Goal: Contribute content: Add original content to the website for others to see

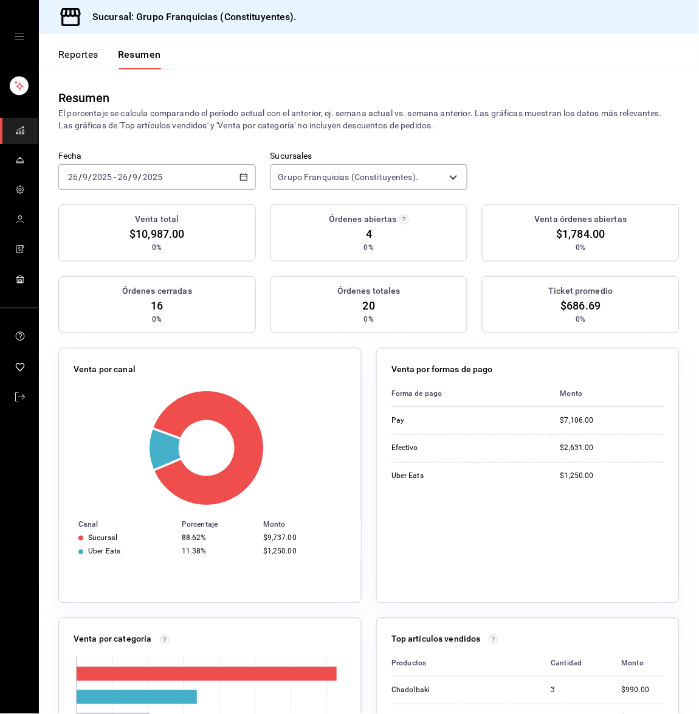
click at [180, 174] on div "[DATE] [DATE] - [DATE] [DATE]" at bounding box center [157, 177] width 198 height 26
click at [123, 207] on span "Hoy" at bounding box center [116, 213] width 94 height 13
click at [117, 173] on input "26" at bounding box center [122, 177] width 11 height 10
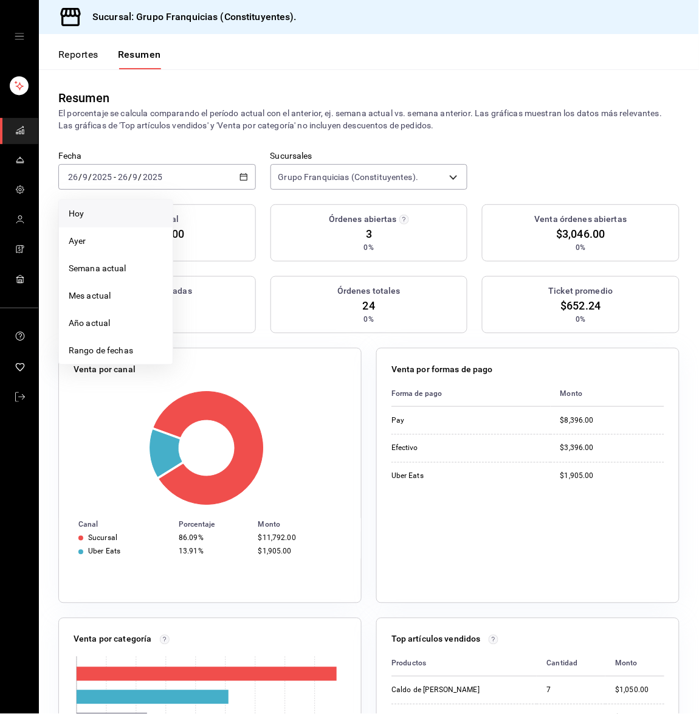
click at [97, 211] on span "Hoy" at bounding box center [116, 213] width 94 height 13
click at [59, 50] on button "Reportes" at bounding box center [78, 59] width 40 height 21
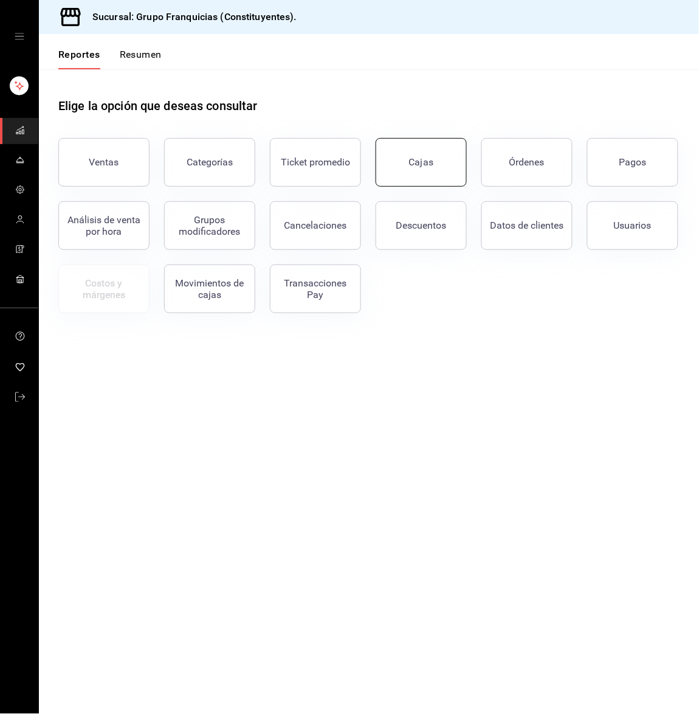
click at [406, 171] on link "Cajas" at bounding box center [421, 162] width 91 height 49
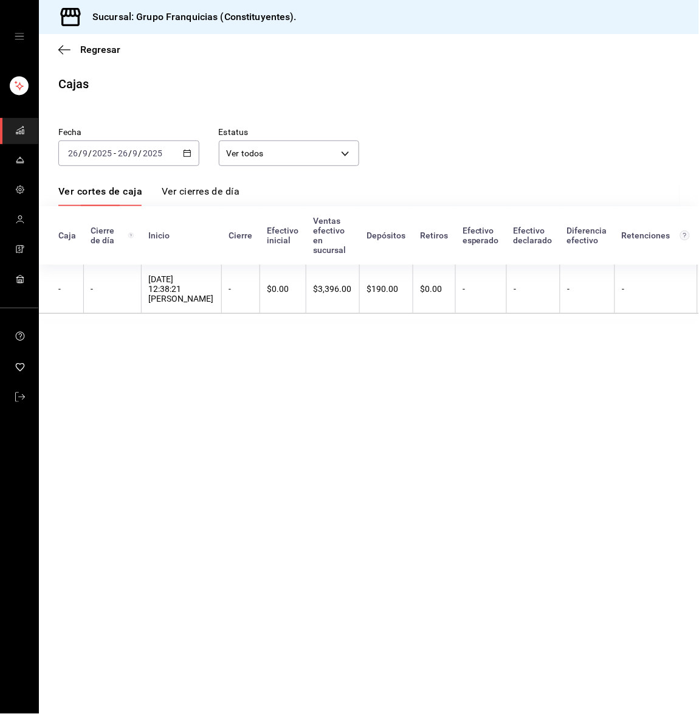
click at [18, 134] on icon "mailbox folders" at bounding box center [20, 130] width 10 height 10
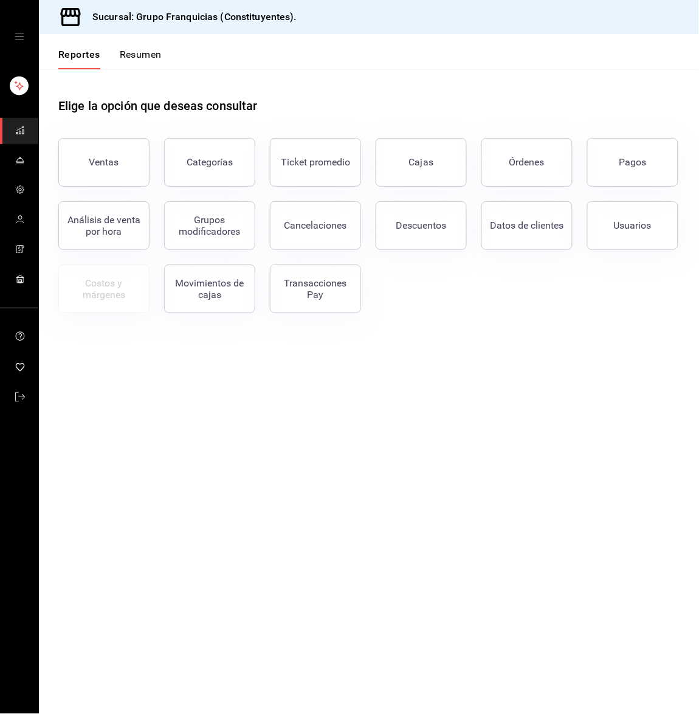
click at [138, 57] on button "Resumen" at bounding box center [141, 59] width 42 height 21
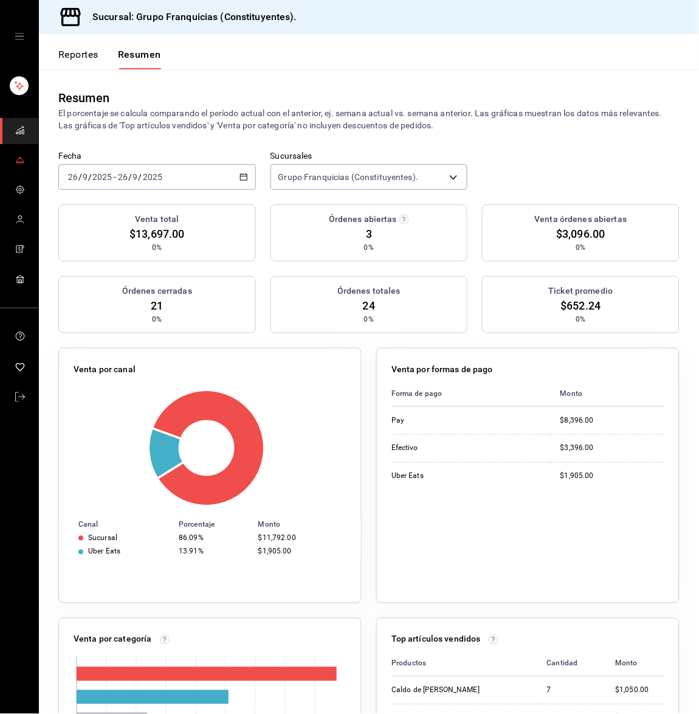
click at [20, 158] on icon "mailbox folders" at bounding box center [19, 160] width 7 height 4
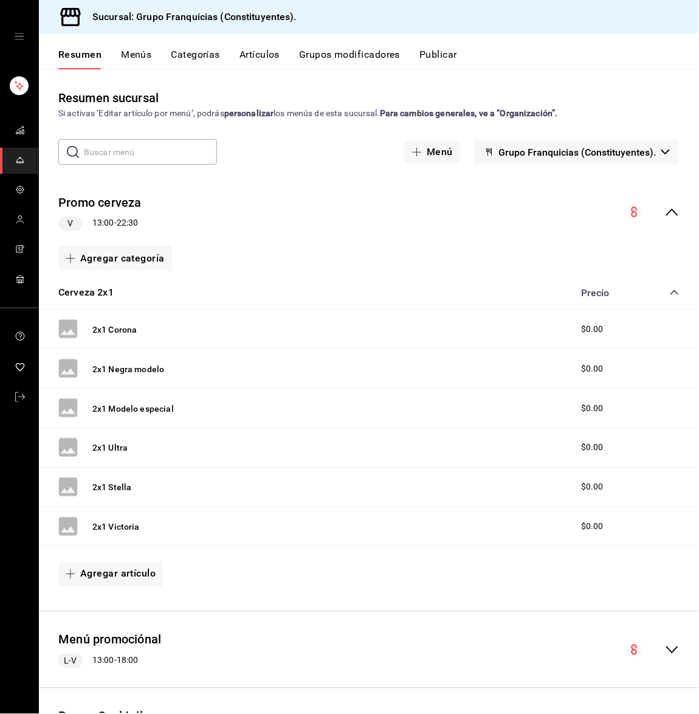
click at [129, 60] on button "Menús" at bounding box center [136, 59] width 30 height 21
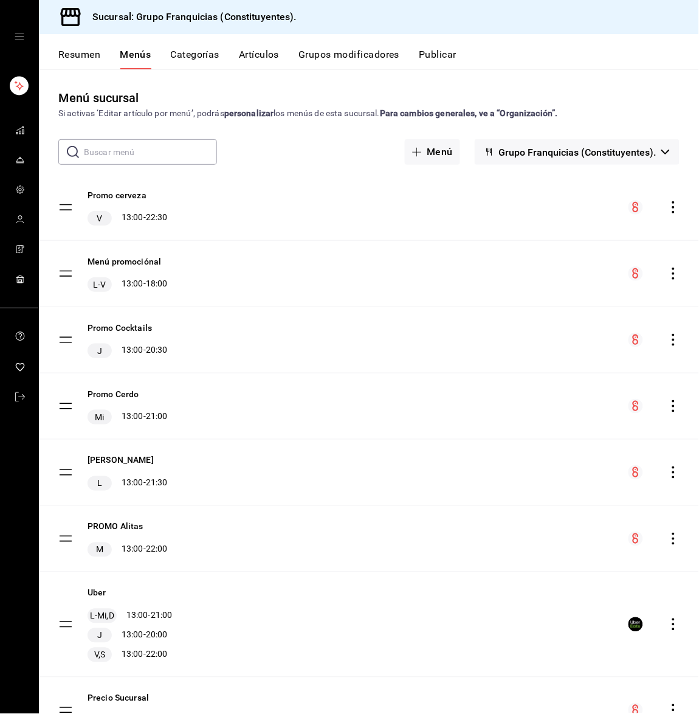
scroll to position [64, 0]
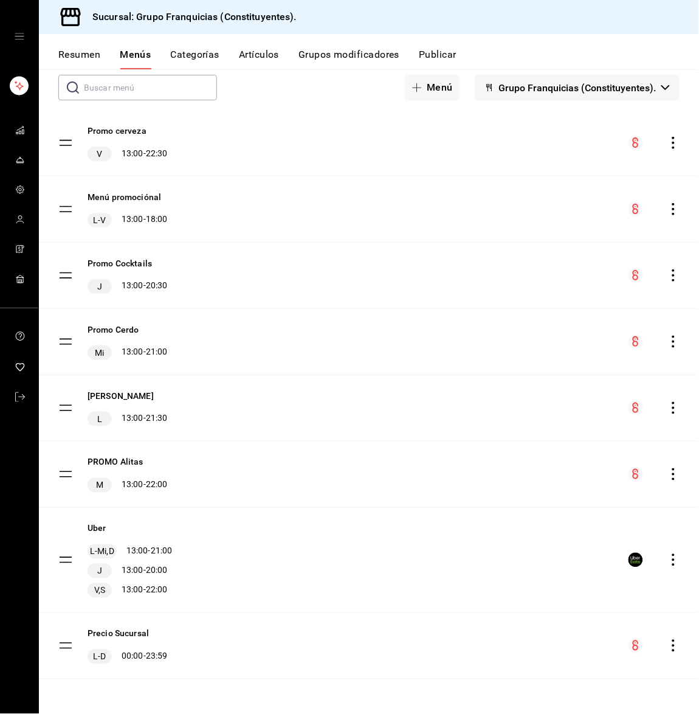
click at [18, 163] on icon "mailbox folders" at bounding box center [20, 160] width 10 height 10
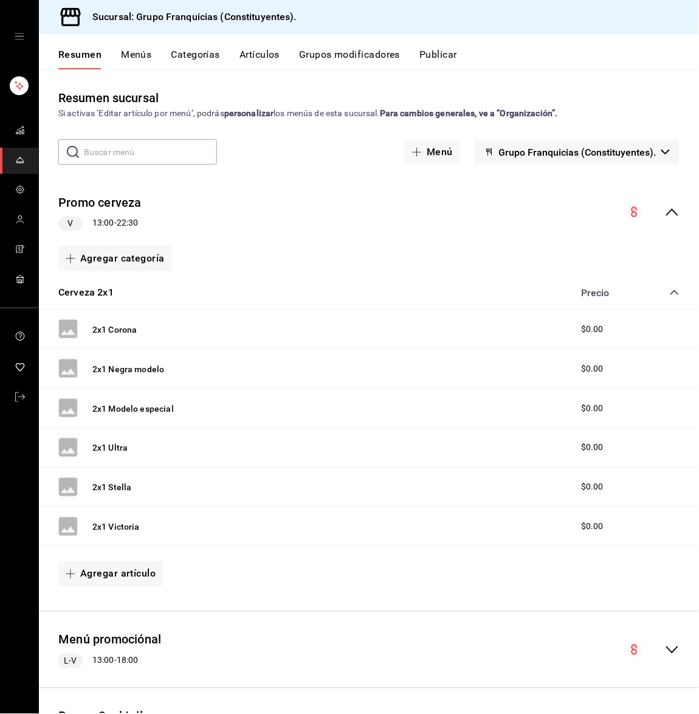
click at [195, 54] on button "Categorías" at bounding box center [195, 59] width 49 height 21
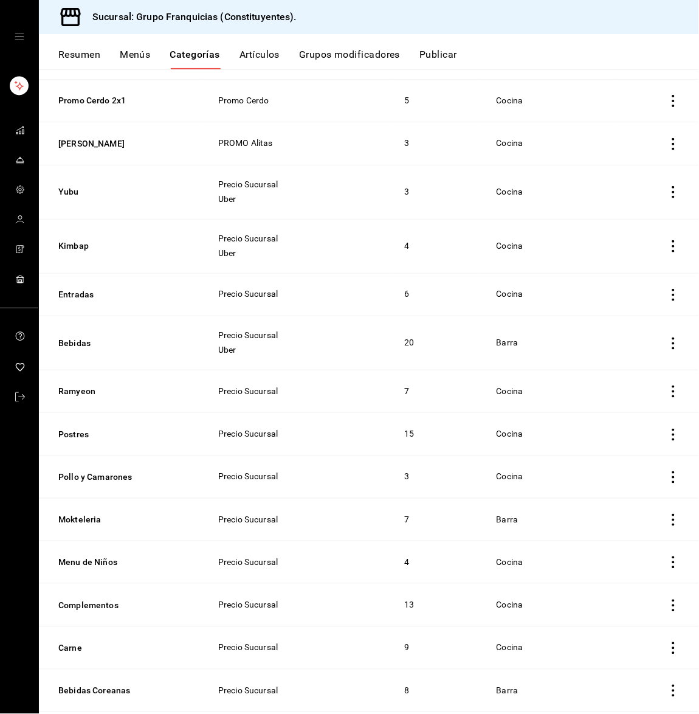
scroll to position [531, 0]
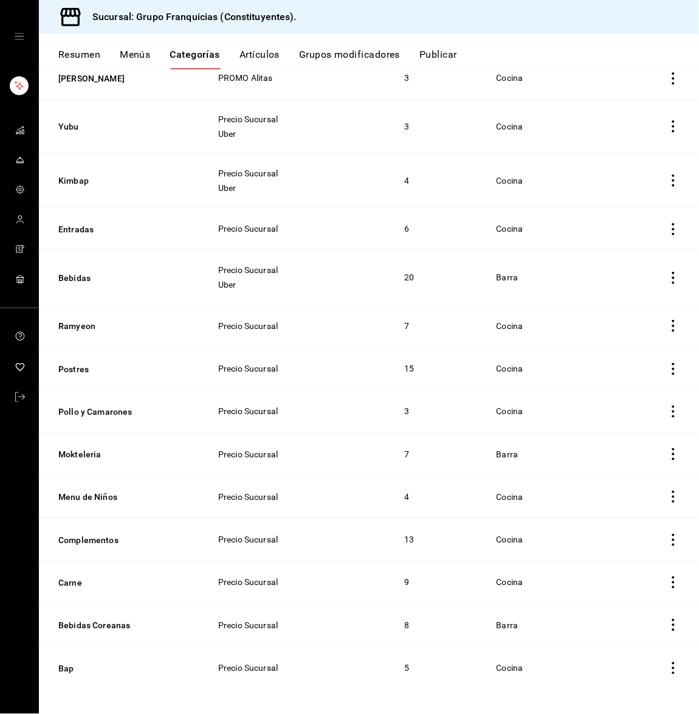
click at [105, 528] on th "Complementos" at bounding box center [121, 539] width 164 height 43
click at [274, 52] on button "Artículos" at bounding box center [259, 59] width 40 height 21
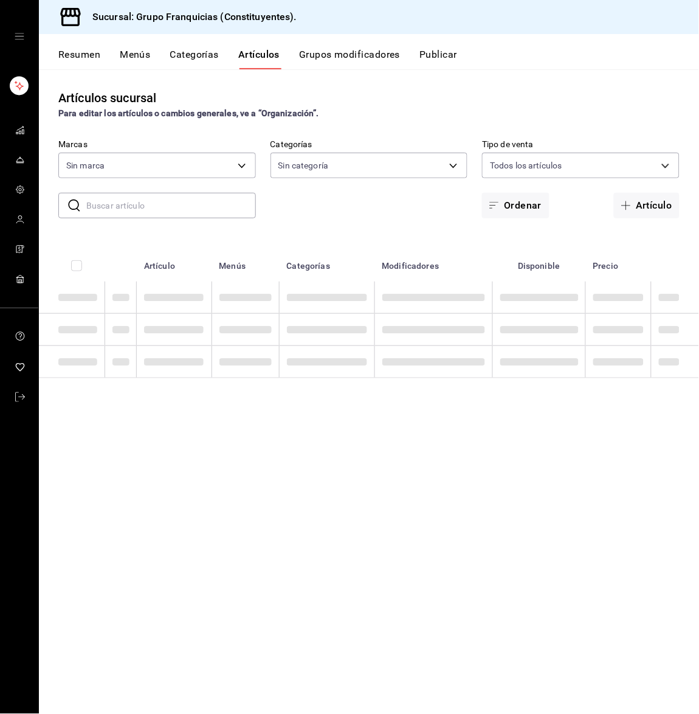
type input "f572d673-269b-48f7-add4-990f27d462c8"
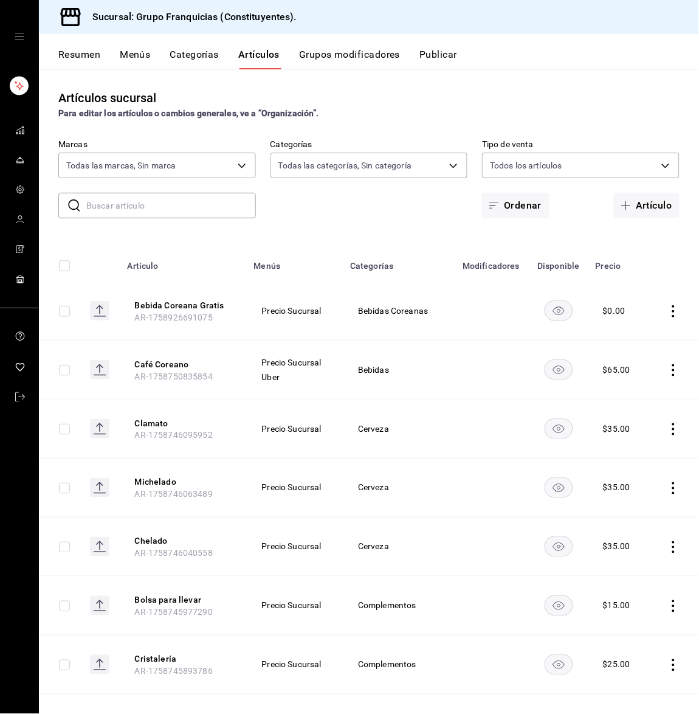
type input "2a94ec6b-5215-419d-9c19-5422eefeb7cb,56abcbfd-966a-4ef5-9b66-3911d3deefdc,372d4…"
click at [196, 56] on button "Categorías" at bounding box center [194, 59] width 49 height 21
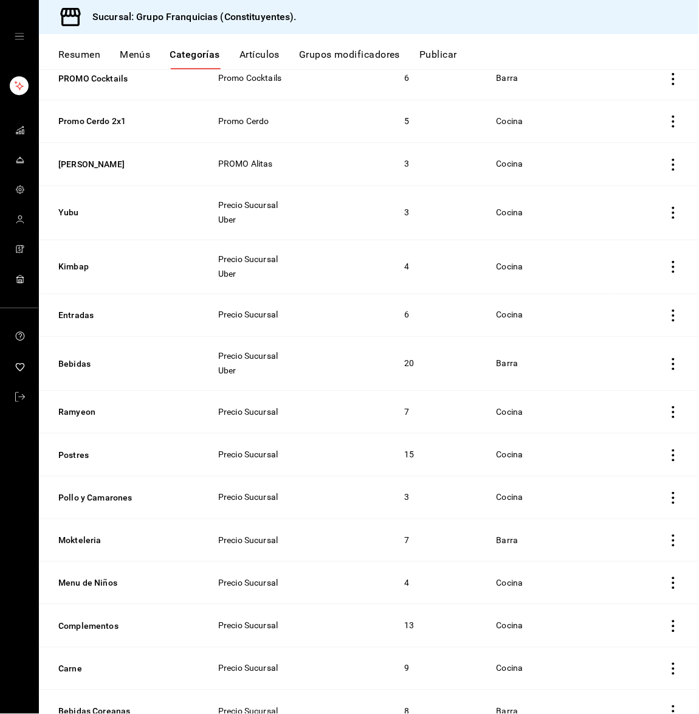
scroll to position [531, 0]
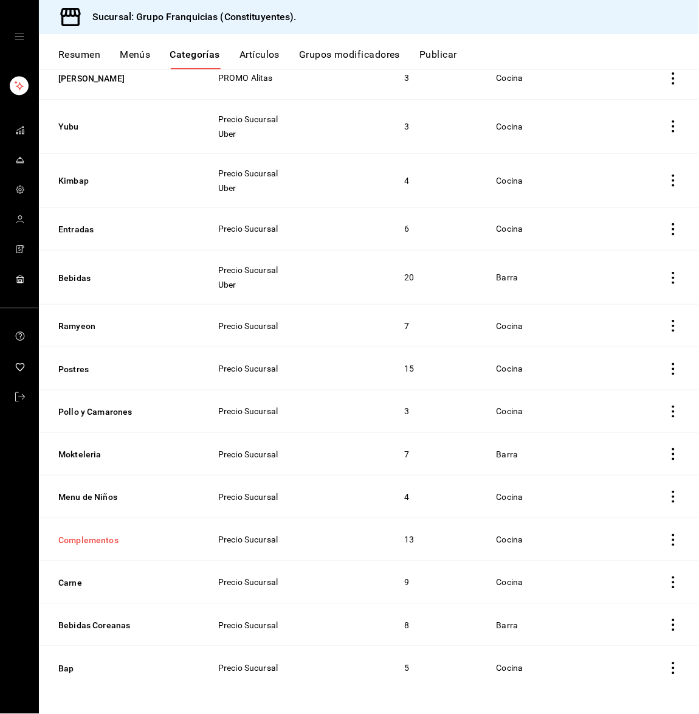
click at [70, 535] on button "Complementos" at bounding box center [119, 540] width 122 height 12
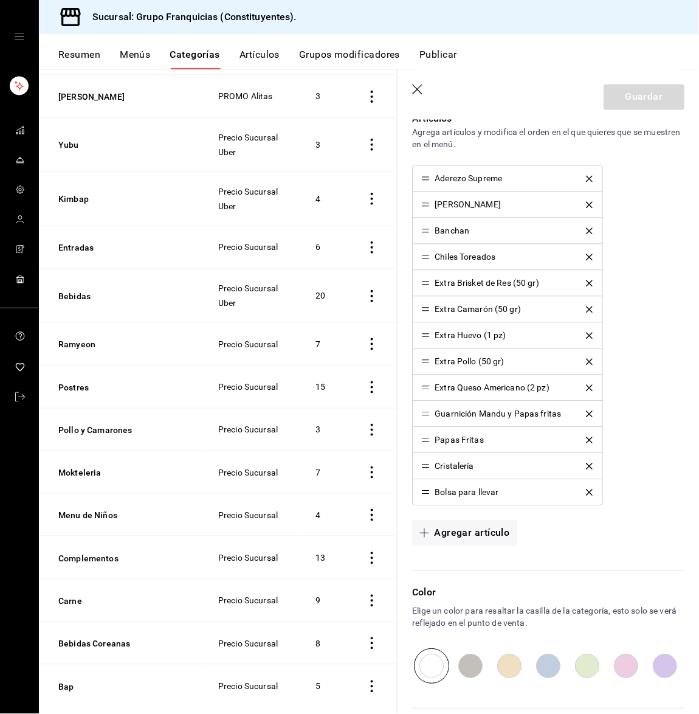
scroll to position [430, 0]
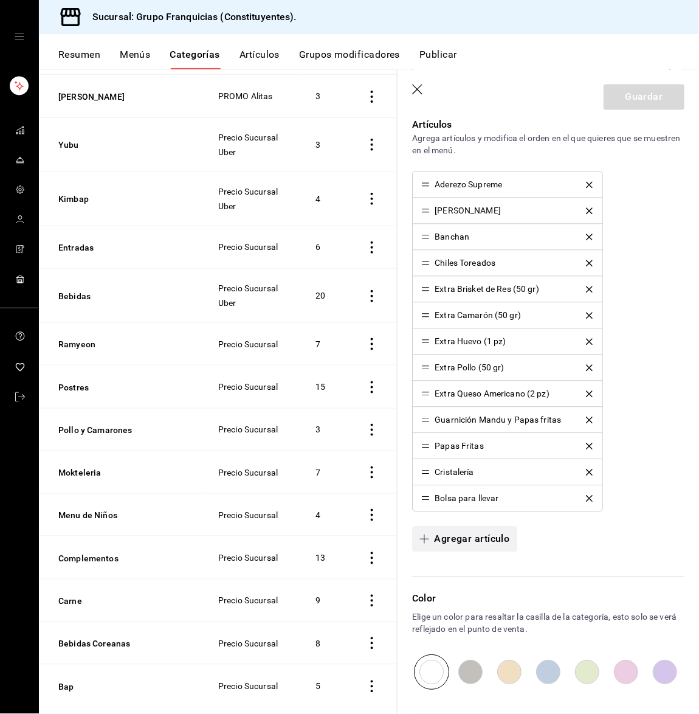
click at [465, 540] on button "Agregar artículo" at bounding box center [464, 539] width 105 height 26
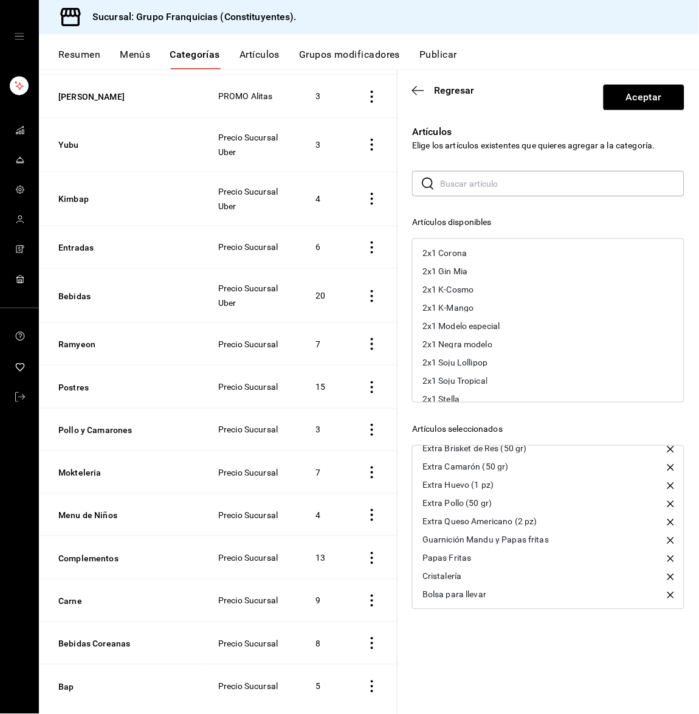
scroll to position [0, 0]
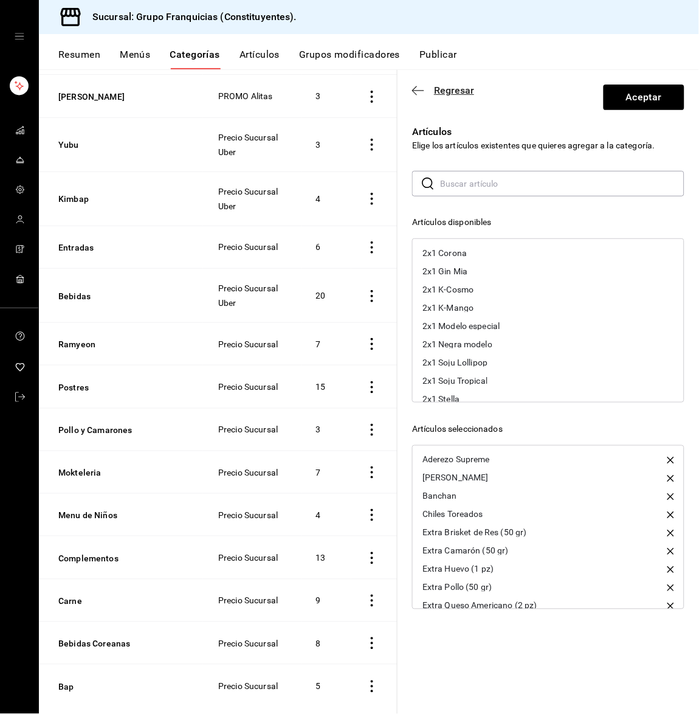
click at [416, 86] on icon "button" at bounding box center [418, 90] width 12 height 11
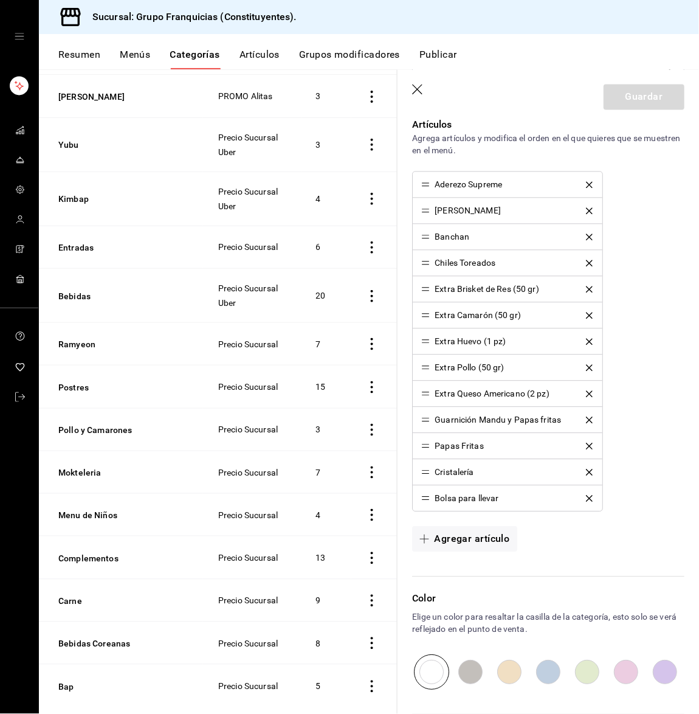
click at [415, 94] on icon "button" at bounding box center [418, 90] width 12 height 12
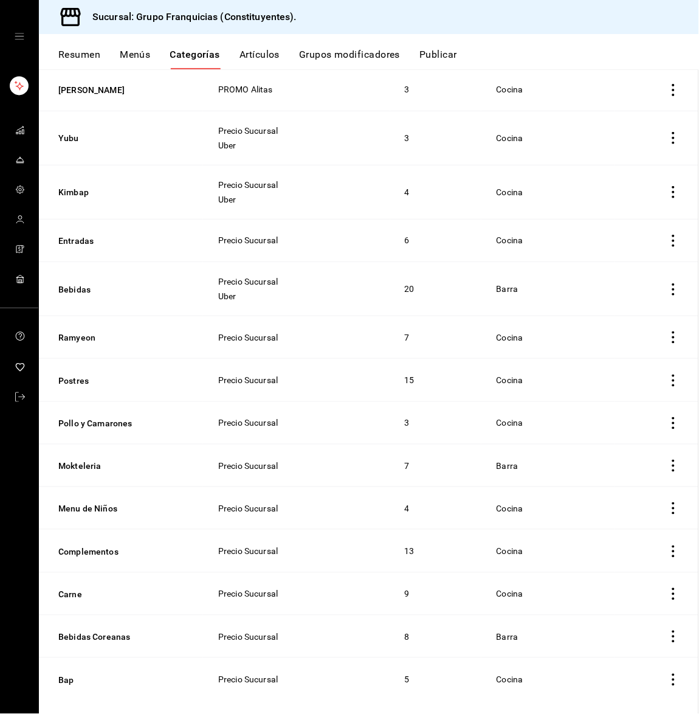
scroll to position [531, 0]
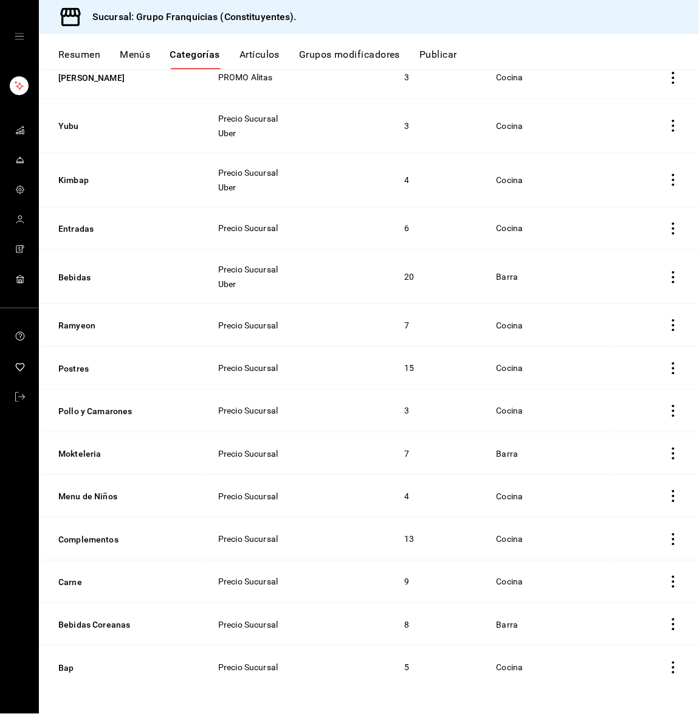
click at [20, 160] on icon "mailbox folders" at bounding box center [20, 160] width 10 height 10
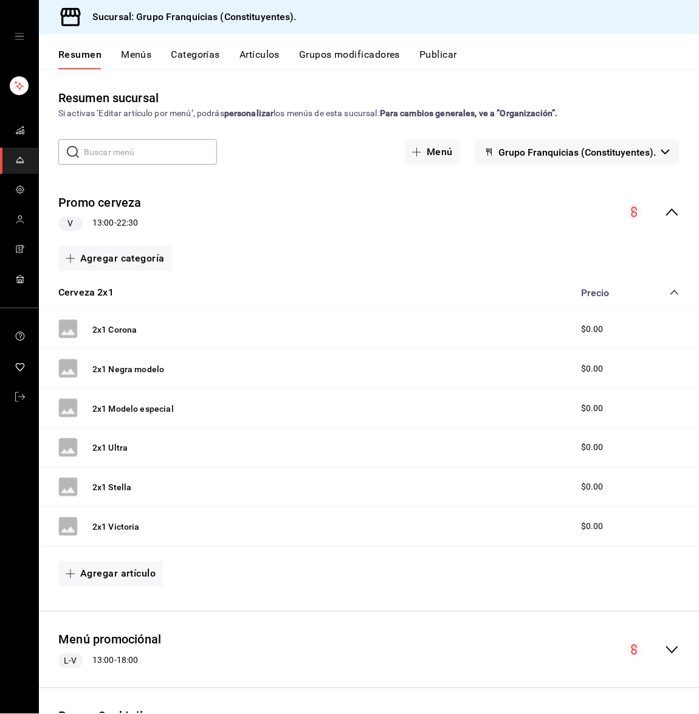
scroll to position [497, 0]
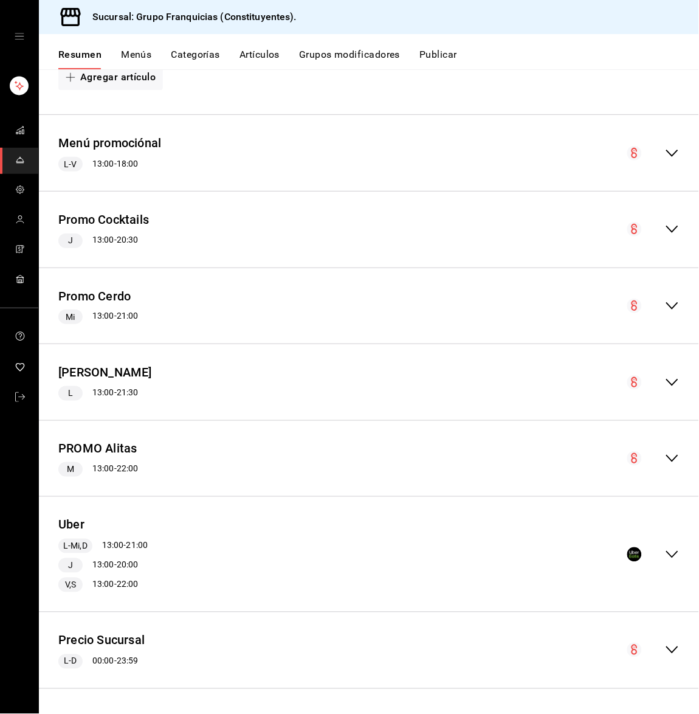
click at [669, 648] on div "Precio Sucursal L-D 00:00 - 23:59" at bounding box center [369, 650] width 660 height 57
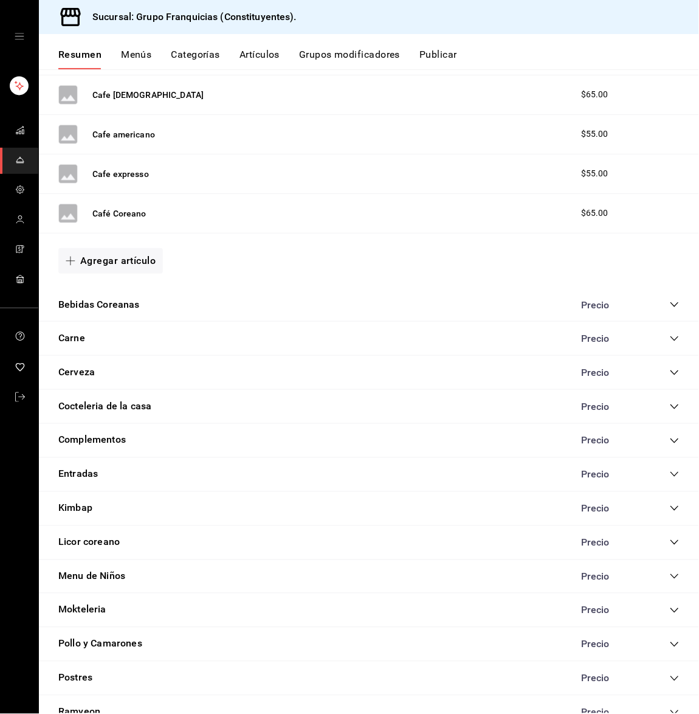
scroll to position [2224, 0]
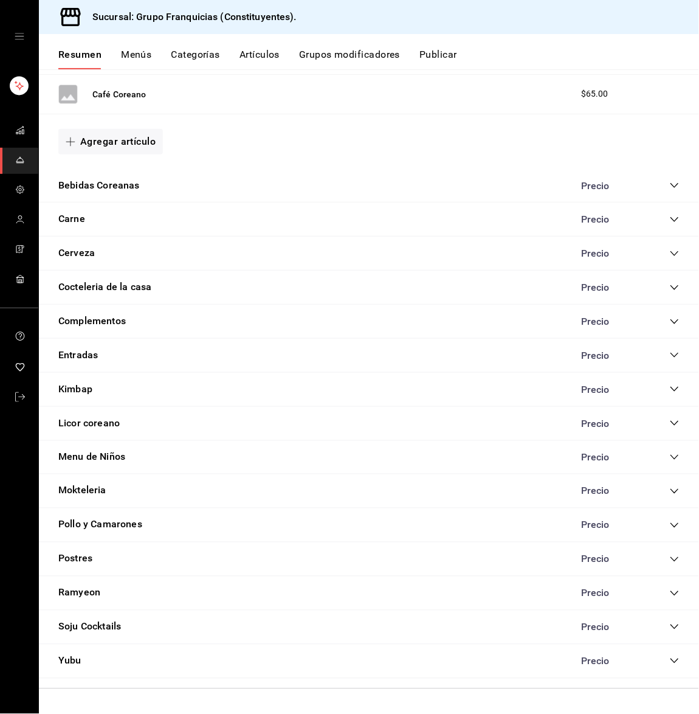
click at [670, 320] on icon "collapse-category-row" at bounding box center [674, 321] width 8 height 5
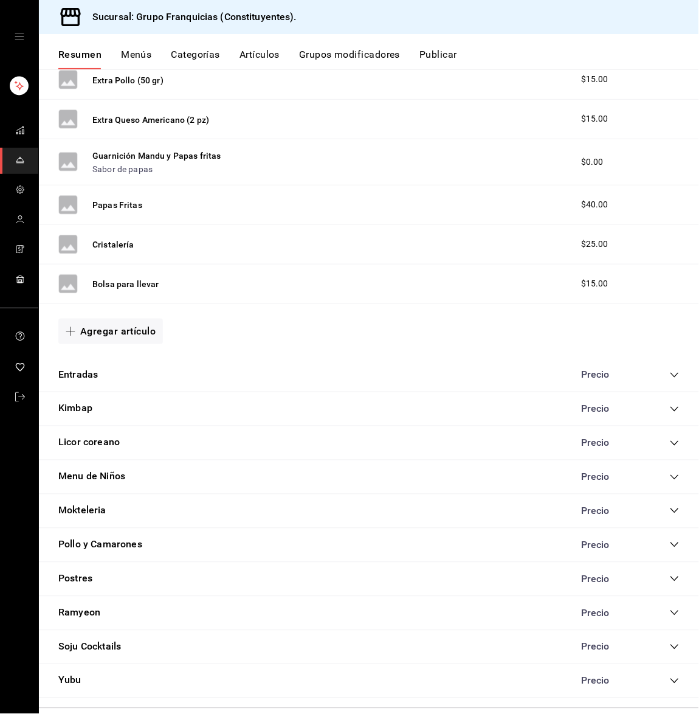
scroll to position [2766, 0]
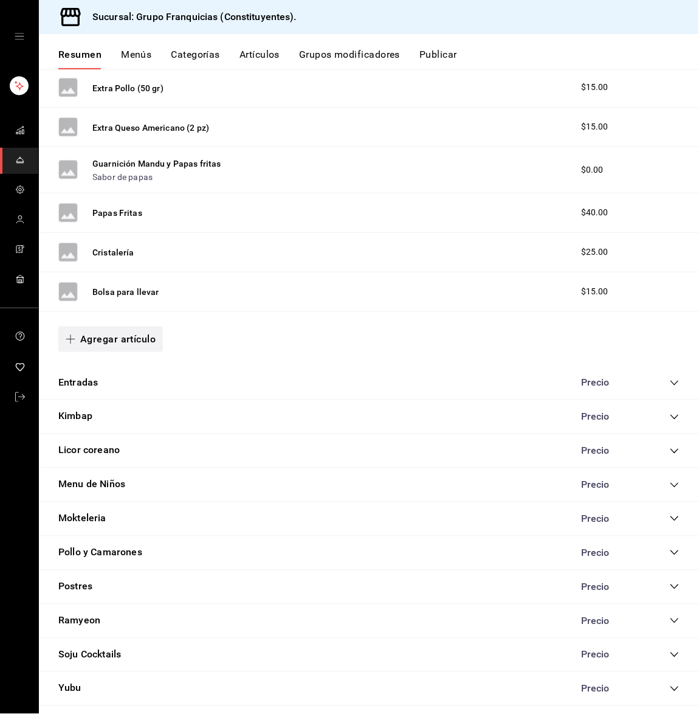
click at [126, 350] on button "Agregar artículo" at bounding box center [110, 339] width 105 height 26
click at [106, 407] on li "Artículo nuevo" at bounding box center [105, 406] width 95 height 30
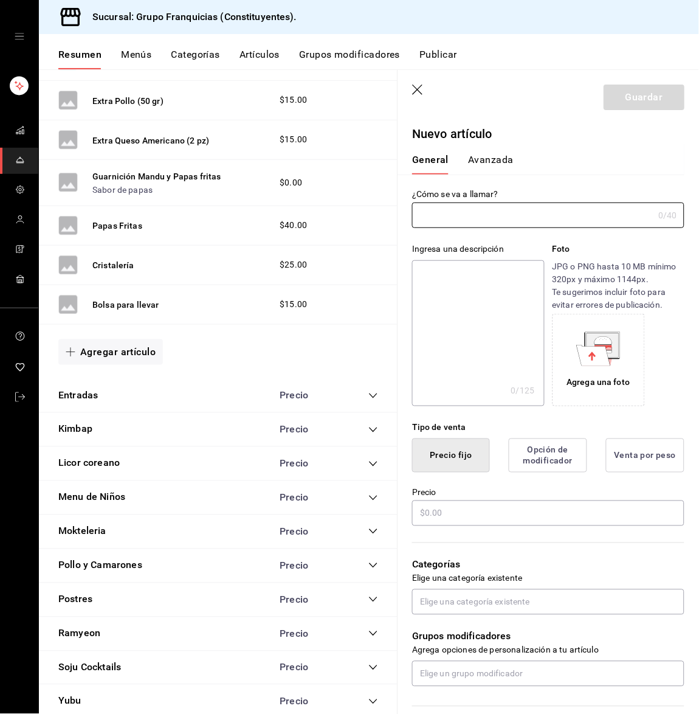
type input "AR-1758940141775"
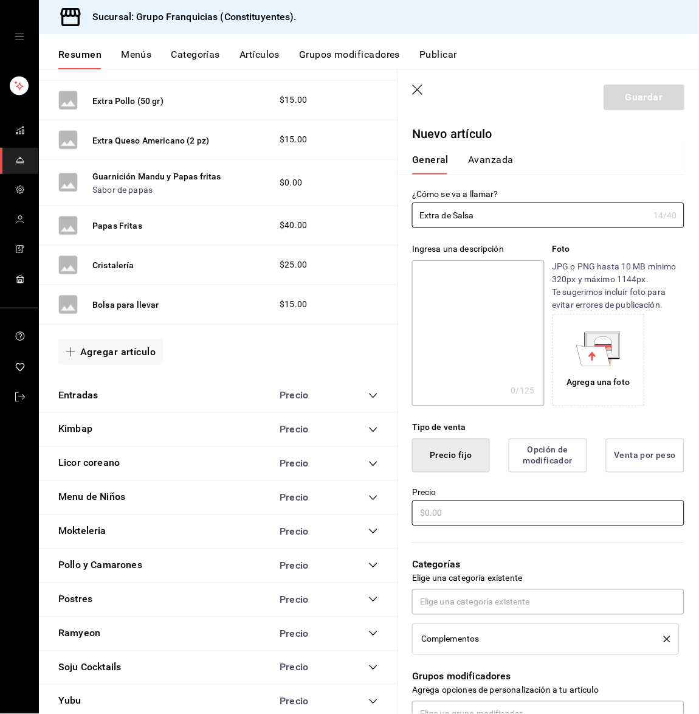
type input "Extra de Salsa"
click at [459, 509] on input "text" at bounding box center [548, 513] width 272 height 26
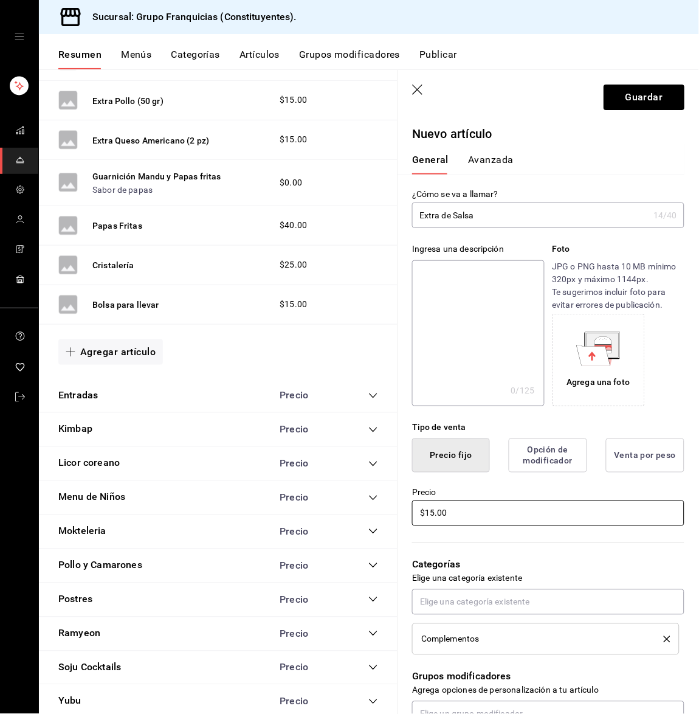
type input "$15.00"
click at [492, 165] on button "Avanzada" at bounding box center [491, 164] width 46 height 21
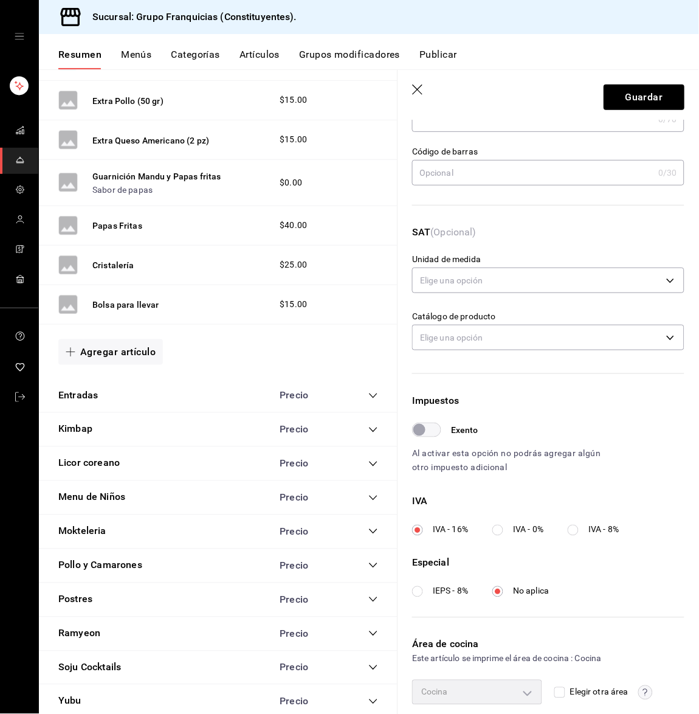
scroll to position [145, 0]
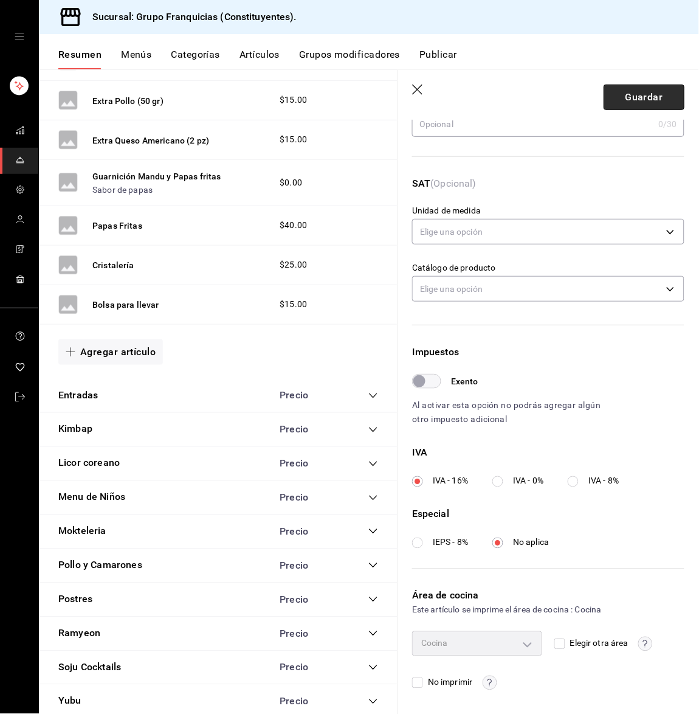
click at [617, 89] on button "Guardar" at bounding box center [644, 97] width 81 height 26
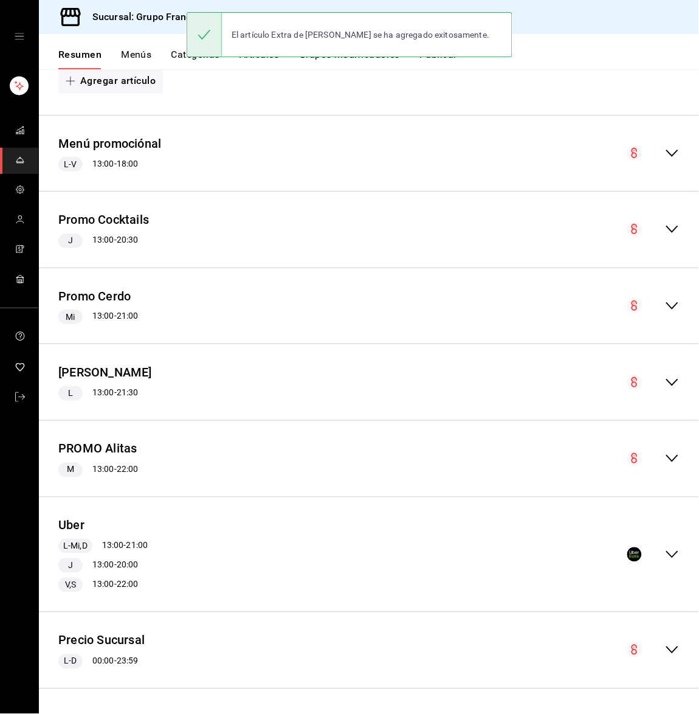
scroll to position [497, 0]
click at [23, 127] on icon "mailbox folders" at bounding box center [20, 130] width 10 height 10
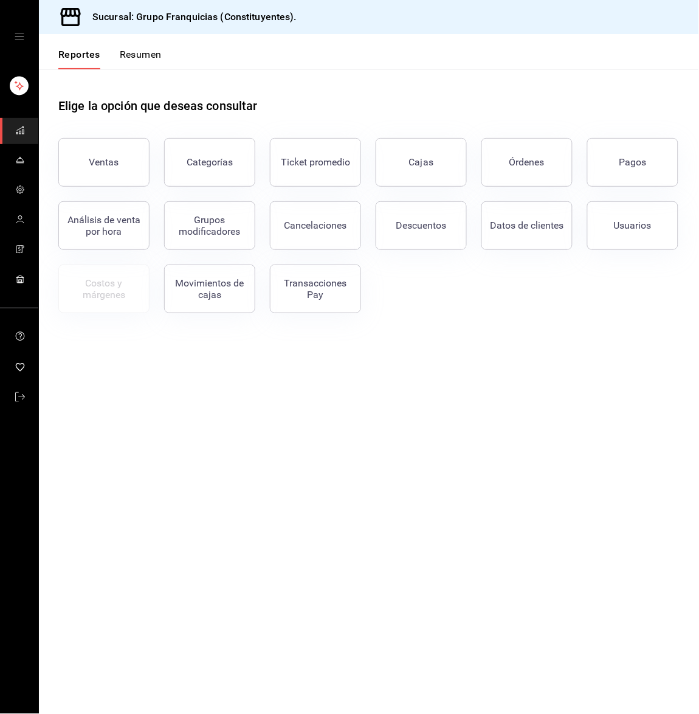
click at [127, 53] on button "Resumen" at bounding box center [141, 59] width 42 height 21
